Goal: Check status: Check status

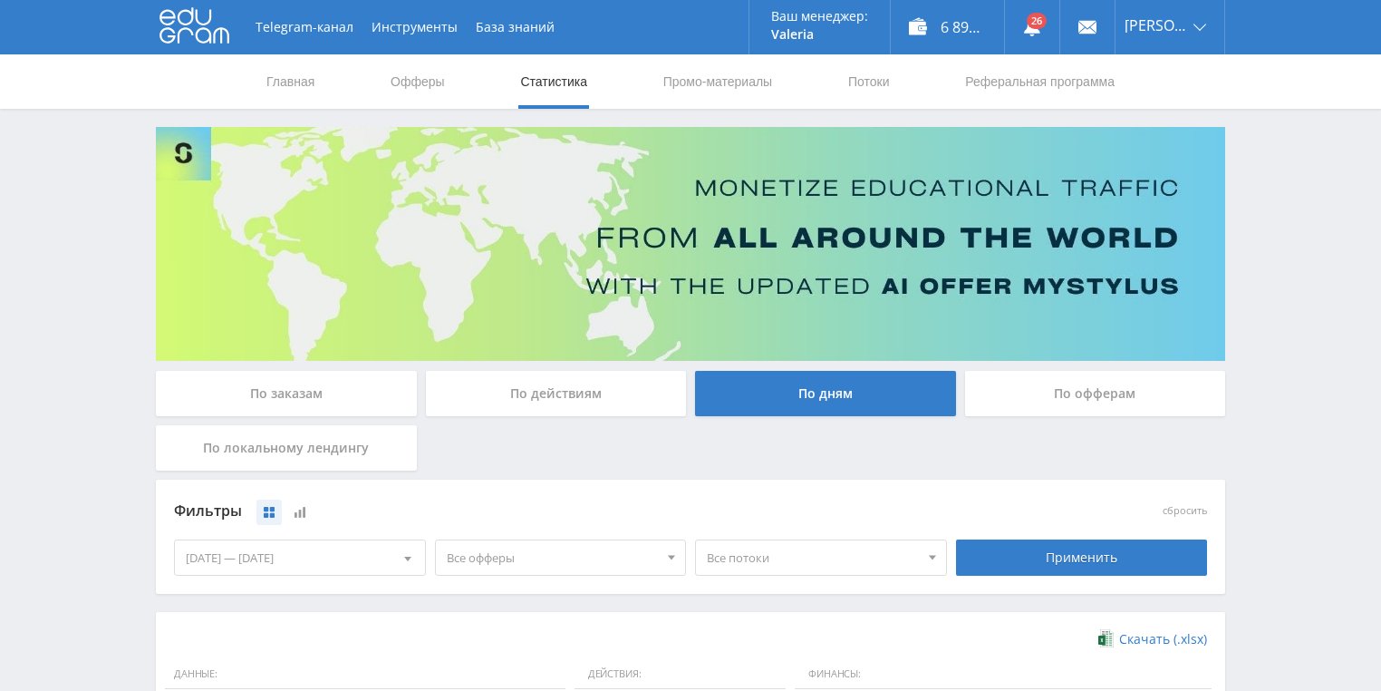
scroll to position [494, 0]
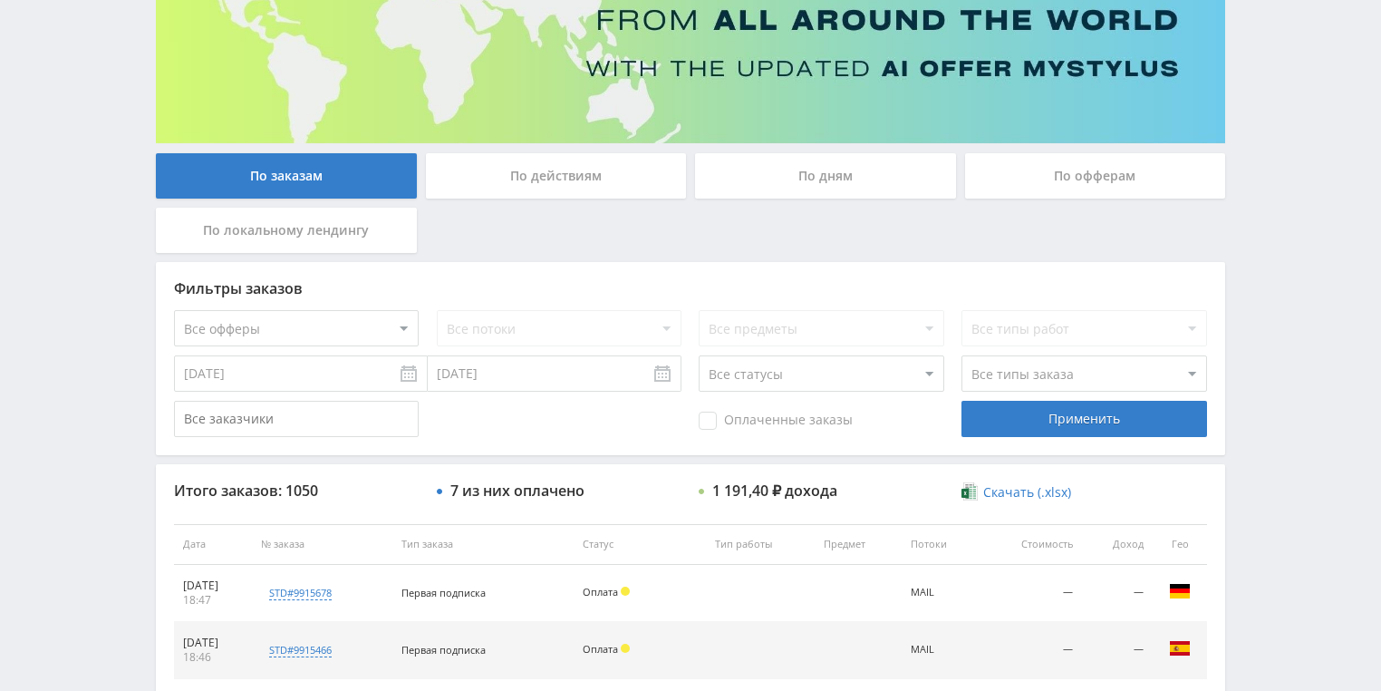
click at [586, 178] on div "По действиям" at bounding box center [556, 175] width 261 height 45
click at [0, 0] on input "По действиям" at bounding box center [0, 0] width 0 height 0
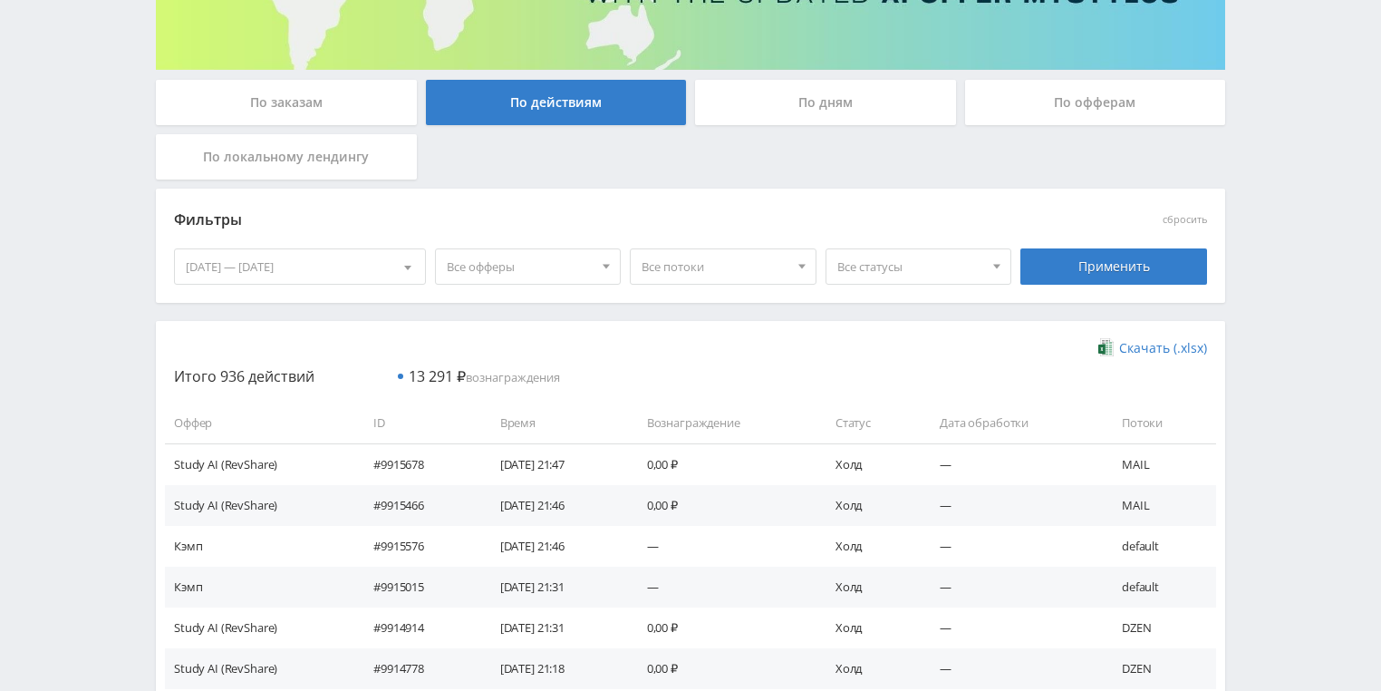
scroll to position [145, 0]
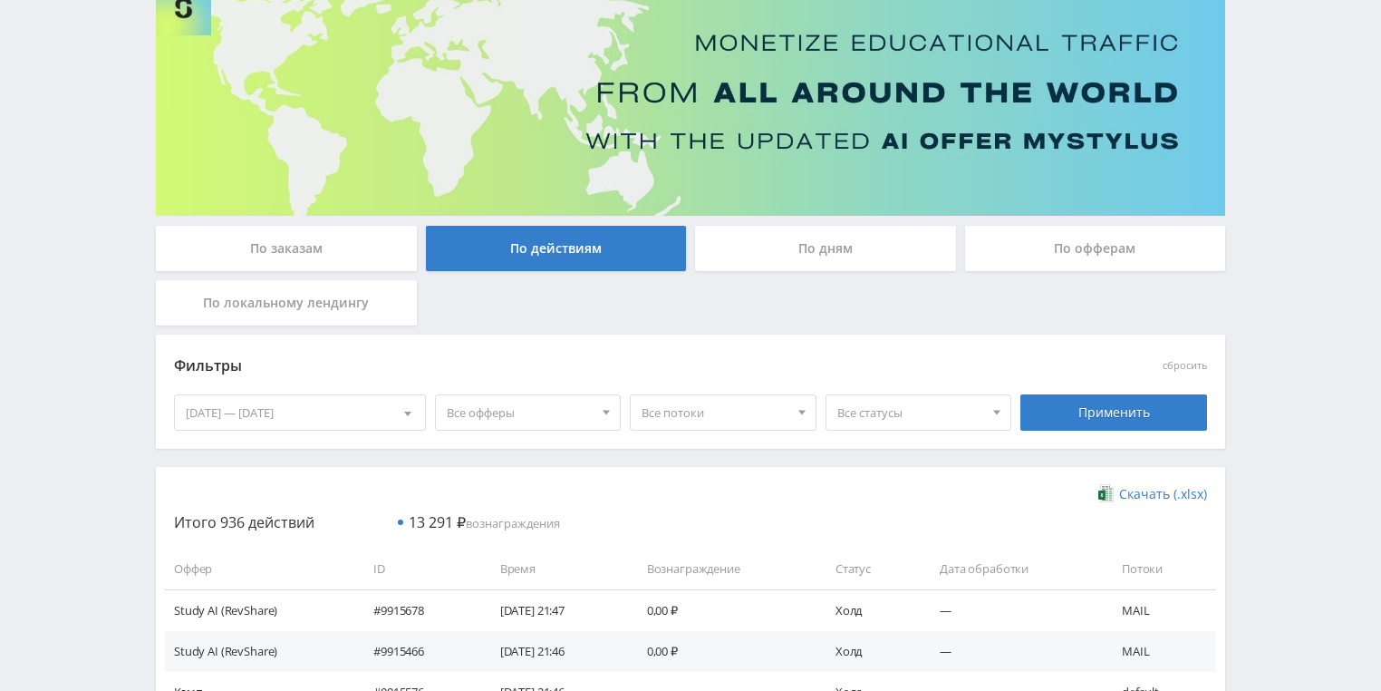
click at [837, 261] on div "По дням" at bounding box center [825, 248] width 261 height 45
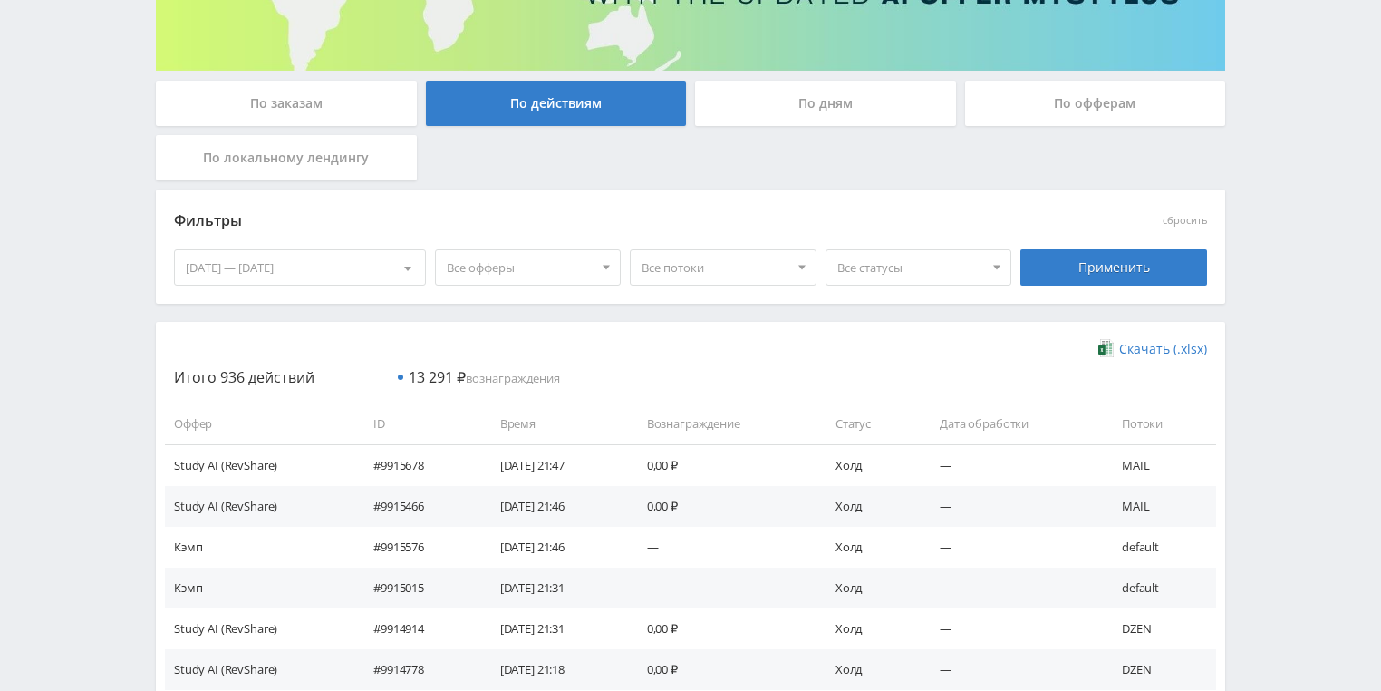
click at [820, 109] on div "По дням" at bounding box center [825, 103] width 261 height 45
click at [0, 0] on input "По дням" at bounding box center [0, 0] width 0 height 0
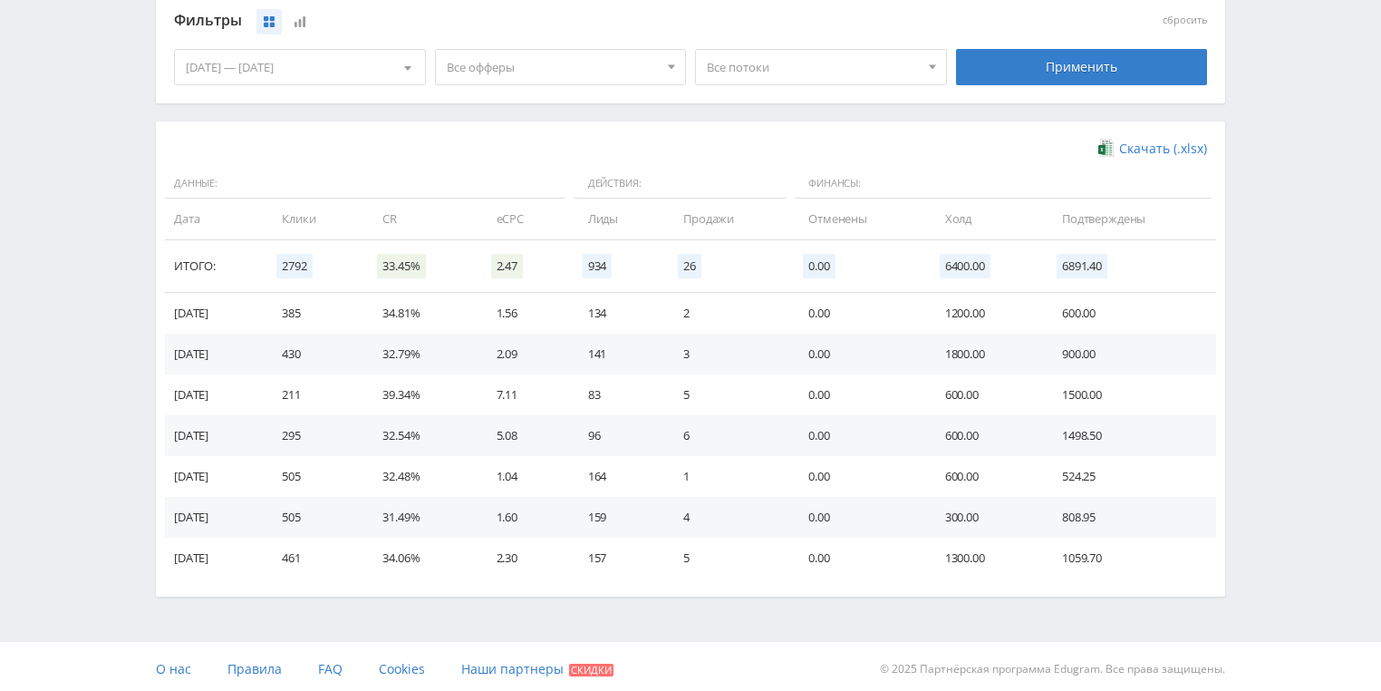
scroll to position [494, 0]
